Goal: Information Seeking & Learning: Understand process/instructions

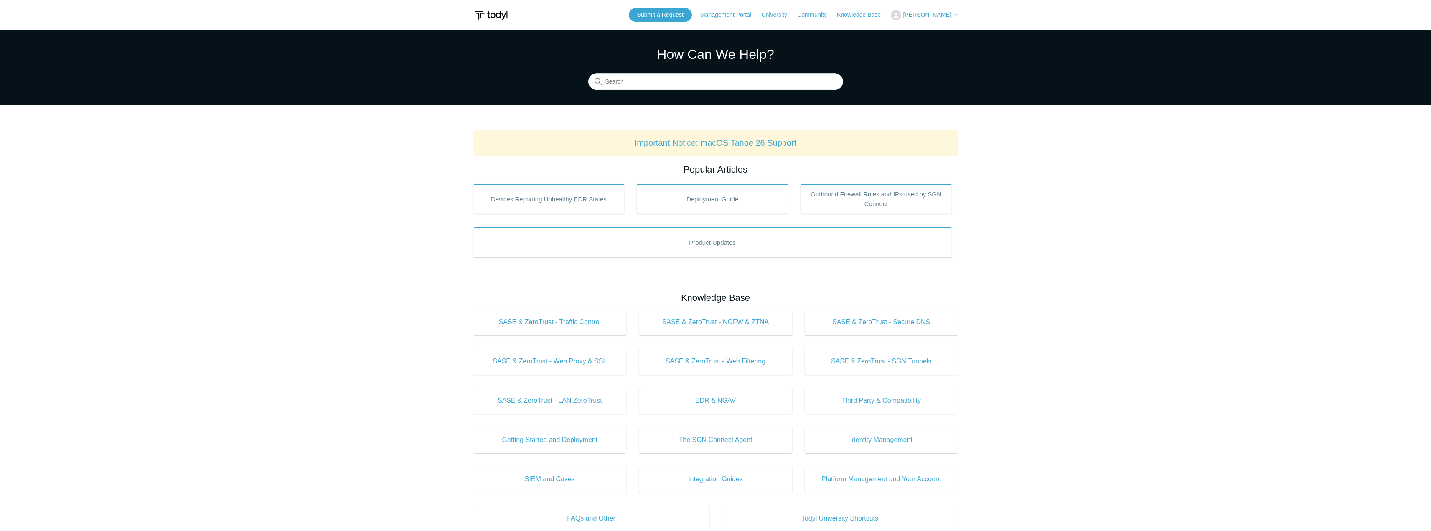
click at [238, 264] on main "Todyl Support Center How Can We Help? Search Important Notice: macOS Tahoe 26 S…" at bounding box center [715, 391] width 1431 height 723
click at [644, 80] on input "Search" at bounding box center [715, 82] width 255 height 17
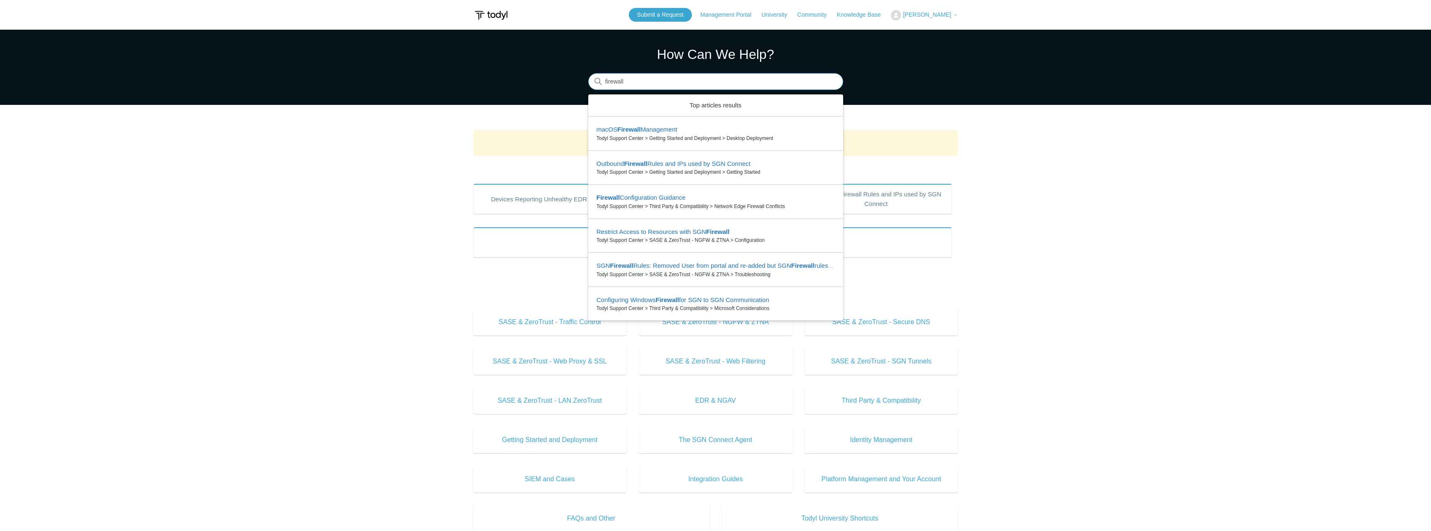
type input "firewall"
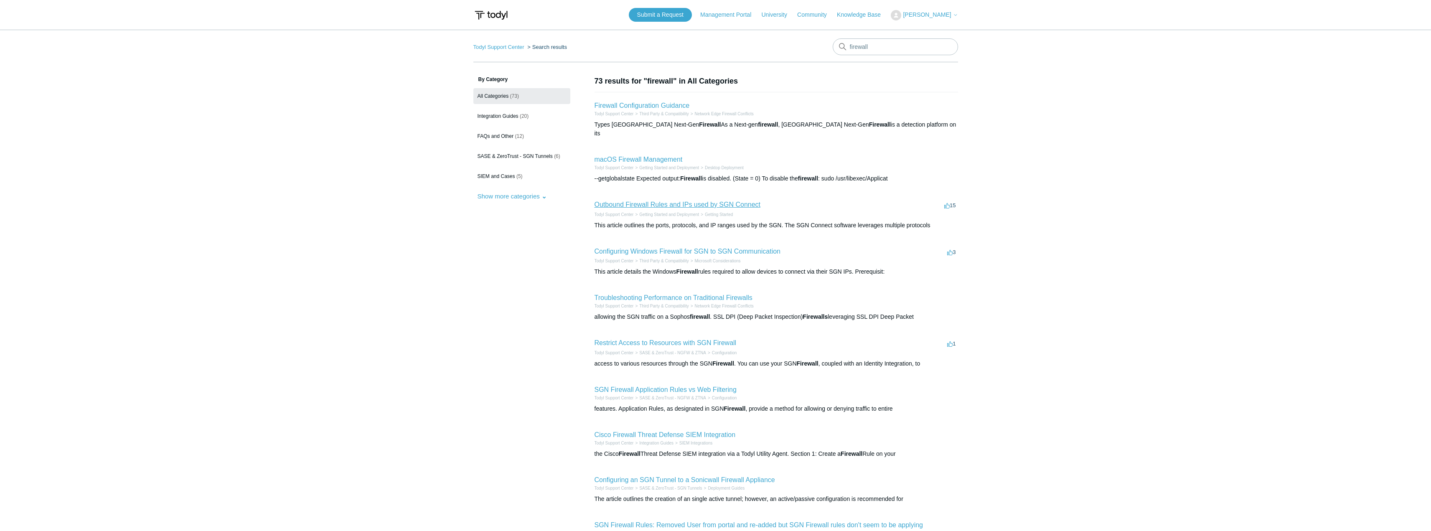
click at [672, 201] on link "Outbound Firewall Rules and IPs used by SGN Connect" at bounding box center [677, 204] width 166 height 7
click at [714, 201] on link "Outbound Firewall Rules and IPs used by SGN Connect" at bounding box center [677, 204] width 166 height 7
click at [881, 48] on input "firewall" at bounding box center [895, 46] width 125 height 17
type input "firewall powershell"
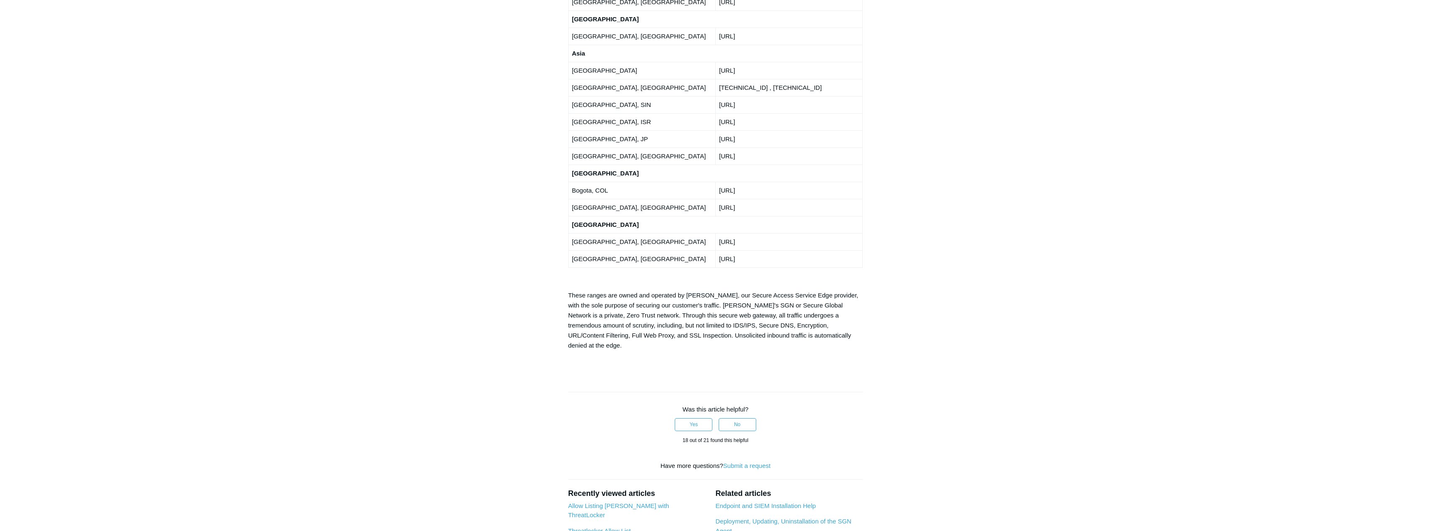
scroll to position [1597, 0]
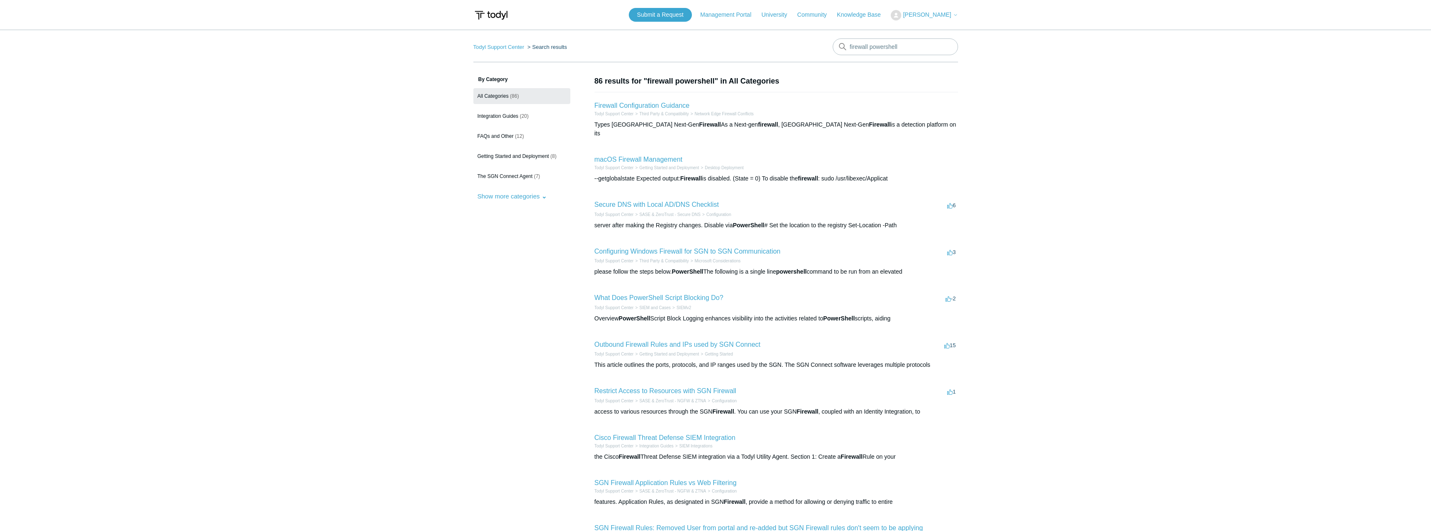
click at [671, 246] on h2 "Configuring Windows Firewall for SGN to SGN Communication" at bounding box center [687, 251] width 186 height 10
click at [671, 248] on link "Configuring Windows Firewall for SGN to SGN Communication" at bounding box center [687, 251] width 186 height 7
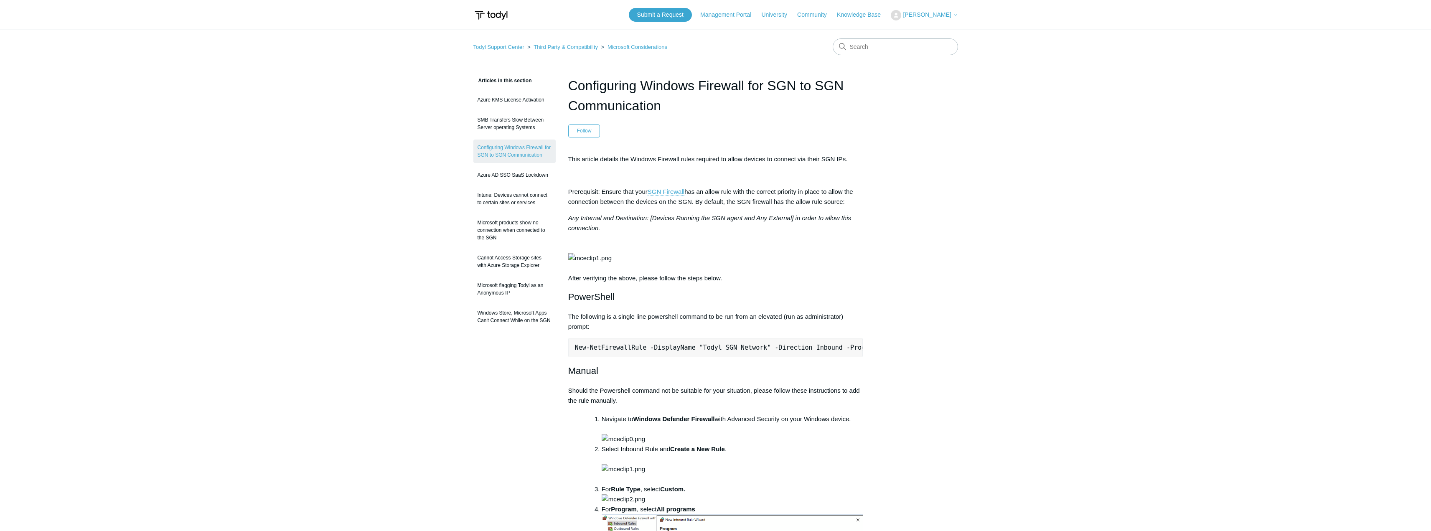
click at [692, 357] on pre "New-NetFirewallRule -DisplayName "Todyl SGN Network" -Direction Inbound -Progra…" at bounding box center [715, 347] width 295 height 19
copy div "New-NetFirewallRule -DisplayName "Todyl SGN Network" -Direction Inbound -Progra…"
